Goal: Information Seeking & Learning: Learn about a topic

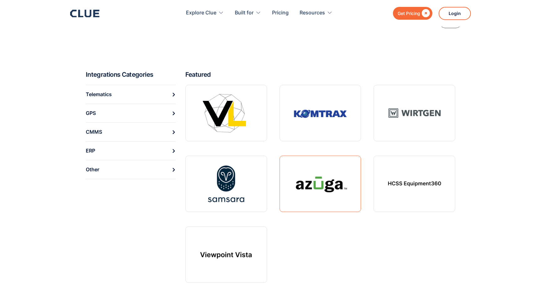
scroll to position [213, 0]
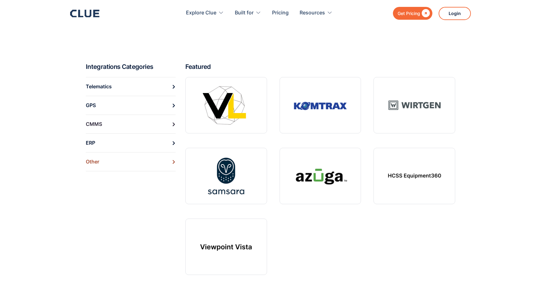
click at [110, 161] on link "Other" at bounding box center [131, 161] width 90 height 19
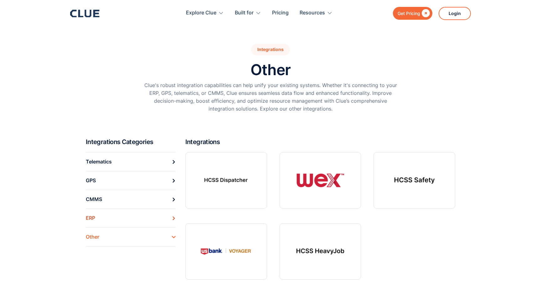
click at [130, 220] on link "ERP" at bounding box center [131, 218] width 90 height 19
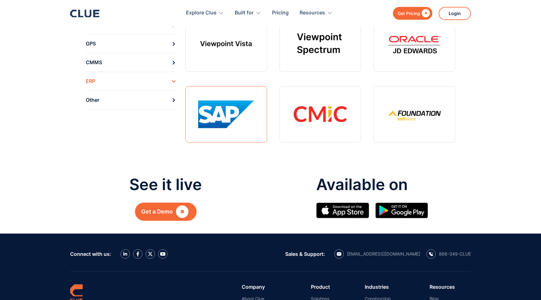
scroll to position [149, 0]
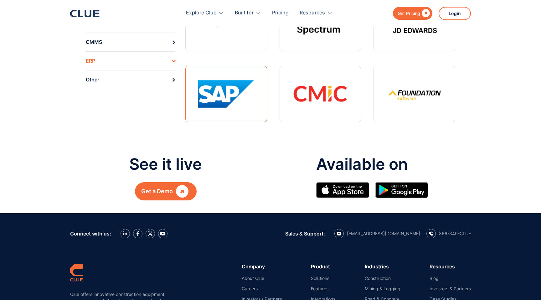
click at [215, 100] on link at bounding box center [226, 94] width 82 height 56
click at [324, 111] on link at bounding box center [321, 94] width 82 height 56
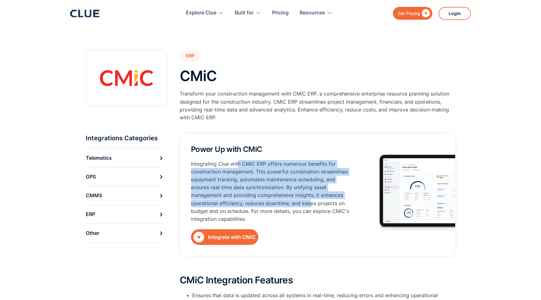
drag, startPoint x: 238, startPoint y: 165, endPoint x: 309, endPoint y: 207, distance: 81.9
click at [309, 207] on p "Integrating Clue with CMiC ERP offers numerous benefits for construction manage…" at bounding box center [270, 191] width 158 height 63
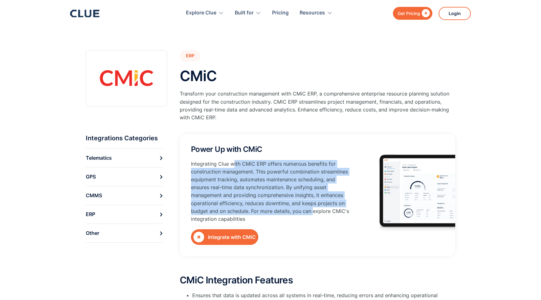
drag, startPoint x: 313, startPoint y: 215, endPoint x: 234, endPoint y: 164, distance: 93.9
click at [234, 164] on p "Integrating Clue with CMiC ERP offers numerous benefits for construction manage…" at bounding box center [270, 191] width 158 height 63
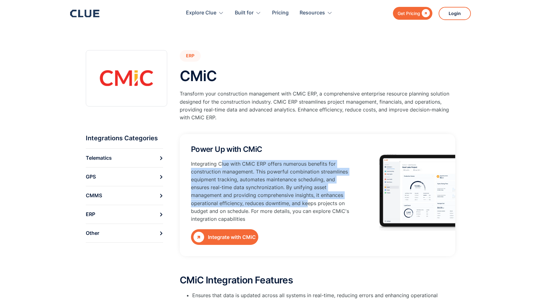
drag, startPoint x: 221, startPoint y: 163, endPoint x: 307, endPoint y: 204, distance: 94.7
click at [307, 204] on p "Integrating Clue with CMiC ERP offers numerous benefits for construction manage…" at bounding box center [270, 191] width 158 height 63
click at [307, 203] on p "Integrating Clue with CMiC ERP offers numerous benefits for construction manage…" at bounding box center [270, 191] width 158 height 63
